Goal: Find specific page/section: Find specific page/section

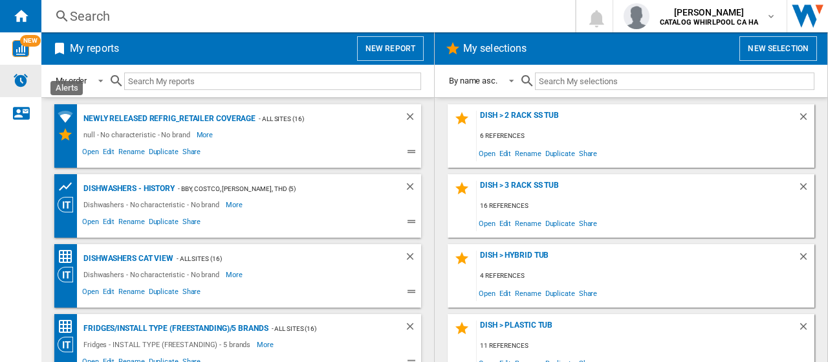
click at [23, 78] on img "Alerts" at bounding box center [21, 80] width 16 height 16
click at [236, 116] on div "Newly Released Refrig_Retailer Coverage" at bounding box center [167, 119] width 175 height 16
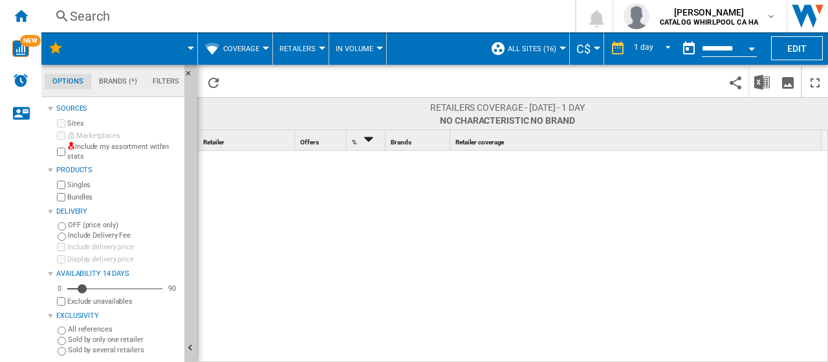
click at [259, 48] on span "Coverage" at bounding box center [241, 49] width 36 height 8
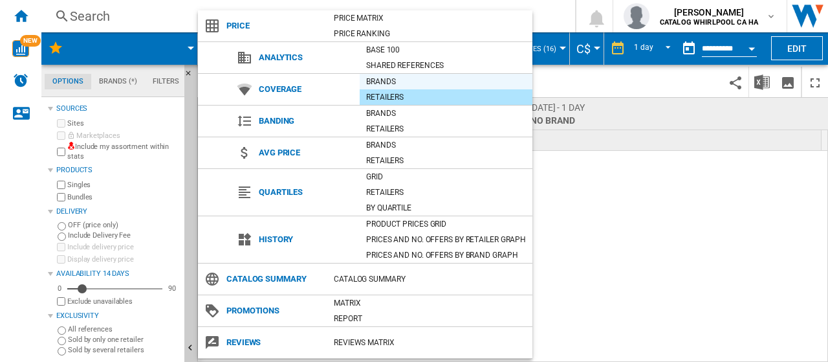
click at [393, 80] on div "Brands" at bounding box center [446, 81] width 173 height 13
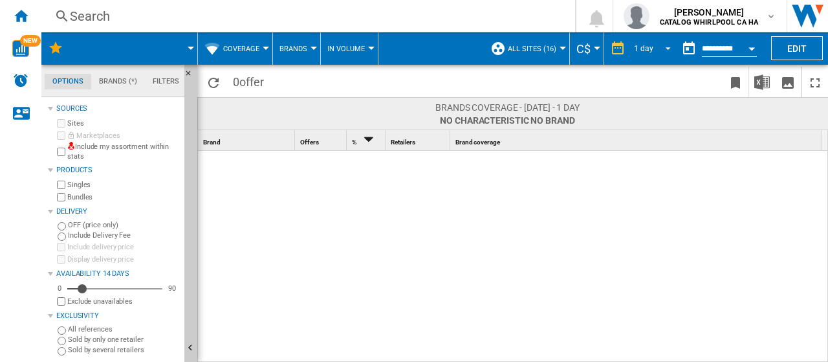
click at [664, 49] on span "REPORTS.WIZARD.STEPS.REPORT.STEPS.REPORT_OPTIONS.PERIOD: 1 day" at bounding box center [665, 47] width 16 height 12
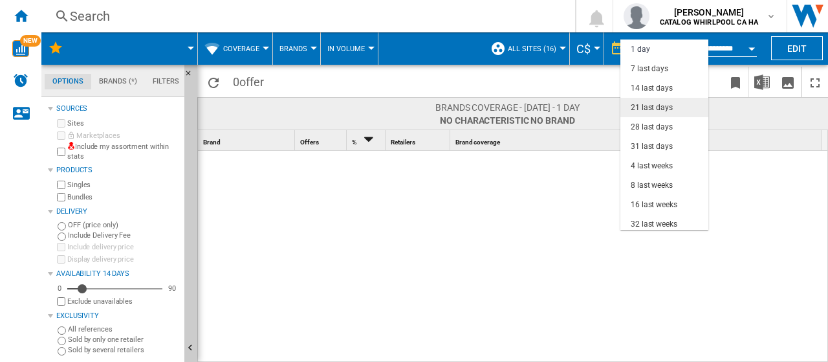
click at [647, 109] on div "21 last days" at bounding box center [652, 107] width 42 height 11
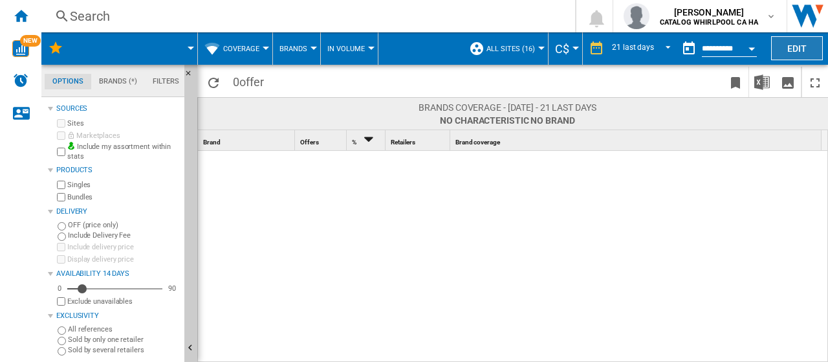
click at [808, 49] on button "Edit" at bounding box center [797, 48] width 52 height 24
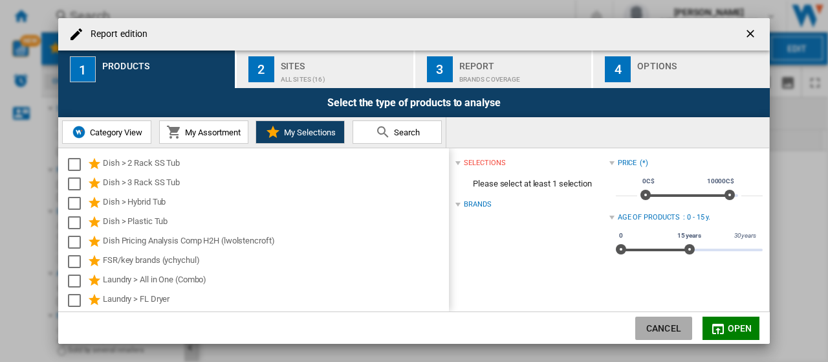
click at [653, 319] on button "Cancel" at bounding box center [663, 327] width 57 height 23
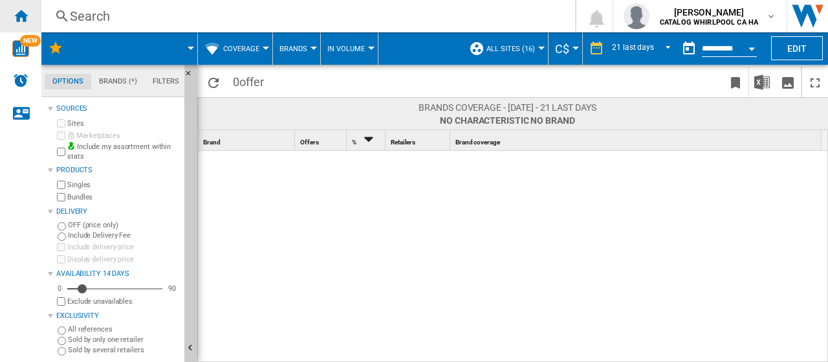
click at [22, 14] on ng-md-icon "Home" at bounding box center [21, 16] width 16 height 16
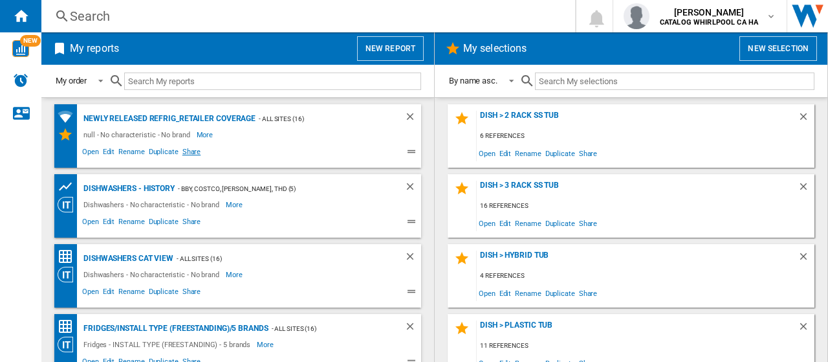
click at [185, 151] on span "Share" at bounding box center [192, 154] width 23 height 16
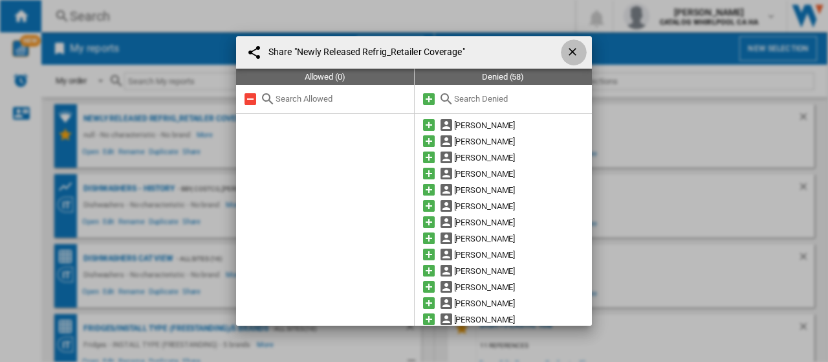
click at [572, 49] on ng-md-icon "getI18NText('BUTTONS.CLOSE_DIALOG')" at bounding box center [574, 53] width 16 height 16
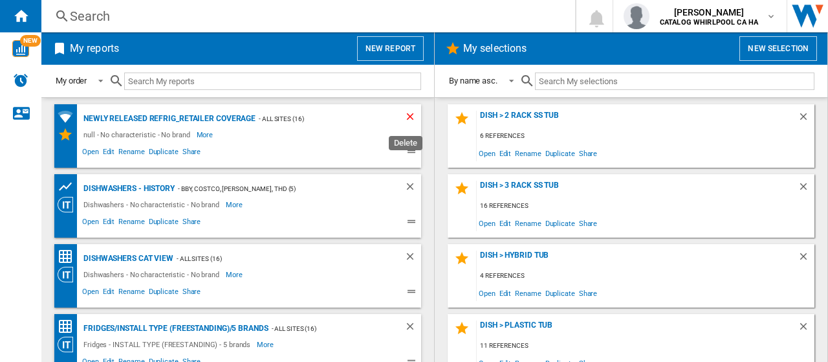
click at [404, 120] on ng-md-icon "Delete" at bounding box center [412, 119] width 16 height 16
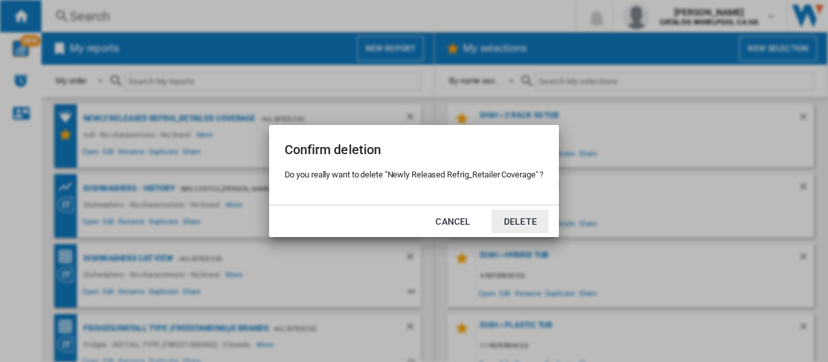
click at [518, 222] on button "Delete" at bounding box center [520, 221] width 57 height 23
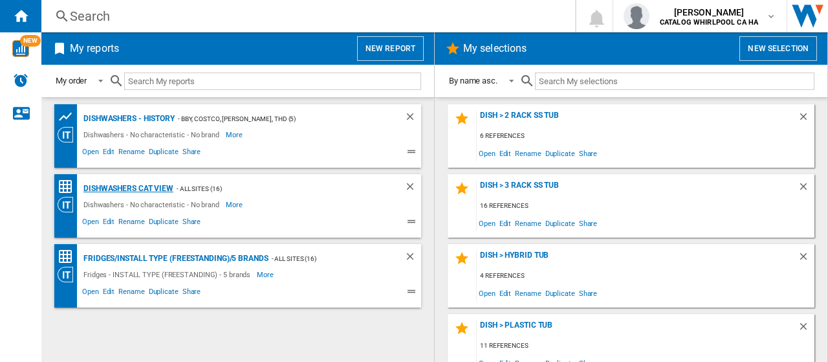
click at [153, 188] on div "Dishwashers Cat View" at bounding box center [126, 189] width 93 height 16
click at [124, 187] on div "Dishwashers Cat View" at bounding box center [126, 189] width 93 height 16
